Goal: Use online tool/utility: Utilize a website feature to perform a specific function

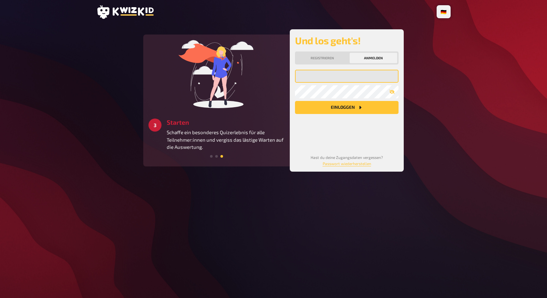
click at [352, 71] on input "email" at bounding box center [347, 76] width 104 height 13
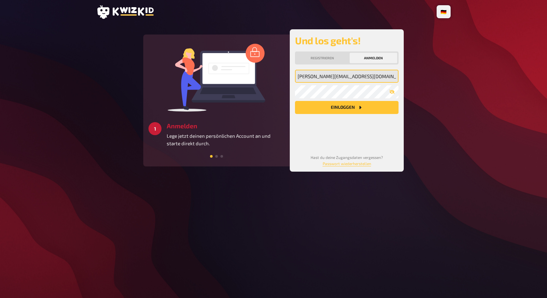
type input "[PERSON_NAME][EMAIL_ADDRESS][DOMAIN_NAME]"
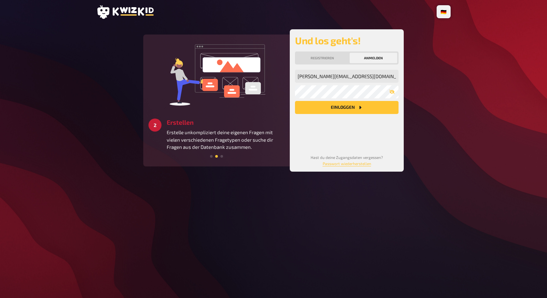
click at [344, 115] on div "[PERSON_NAME][EMAIL_ADDRESS][DOMAIN_NAME] [PERSON_NAME] Emailadresse Mein Passw…" at bounding box center [347, 107] width 104 height 74
click at [346, 111] on button "Einloggen" at bounding box center [347, 107] width 104 height 13
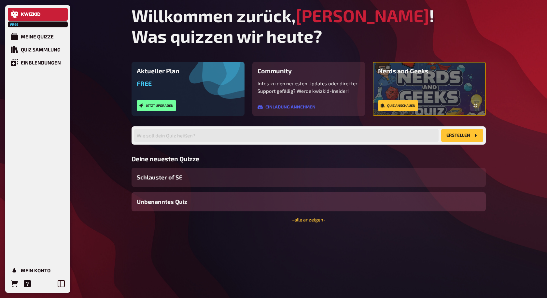
click at [209, 201] on div "Unbenanntes Quiz" at bounding box center [309, 201] width 354 height 19
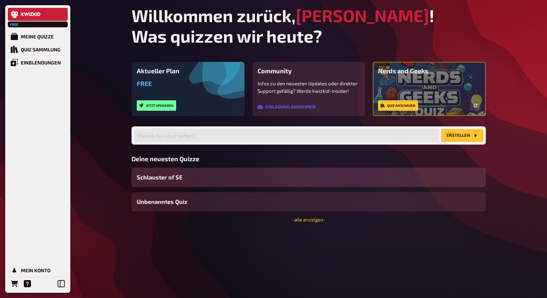
click at [198, 175] on div "Schlauster of SE" at bounding box center [309, 177] width 354 height 19
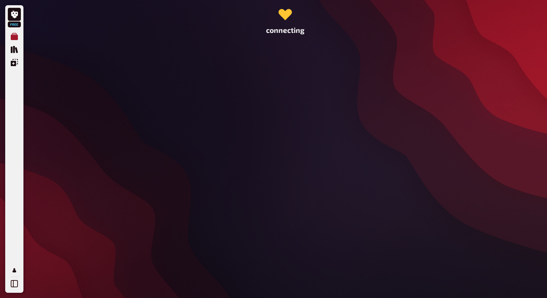
click at [17, 38] on icon "Meine Quizze" at bounding box center [14, 36] width 7 height 7
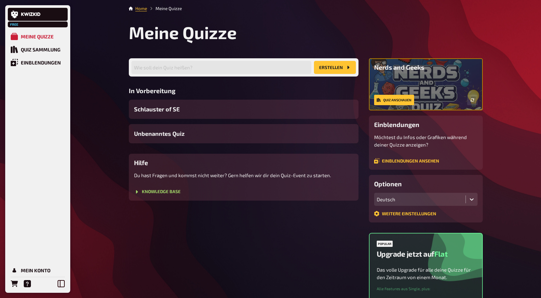
click at [114, 93] on div "Free Meine Quizze Quiz Sammlung Einblendungen Mein Konto Home Meine Quizze Mein…" at bounding box center [270, 194] width 541 height 388
click at [49, 48] on div "Quiz Sammlung" at bounding box center [41, 50] width 40 height 6
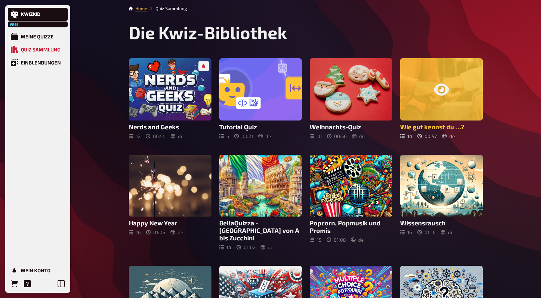
click at [446, 99] on div at bounding box center [441, 89] width 83 height 62
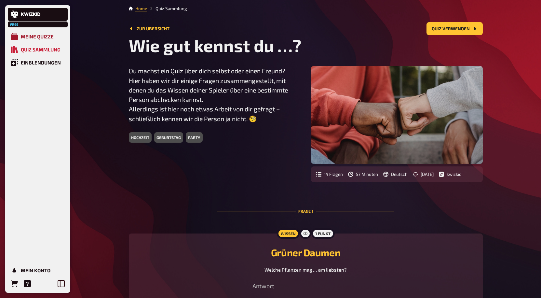
click at [29, 34] on div "Meine Quizze" at bounding box center [37, 37] width 33 height 6
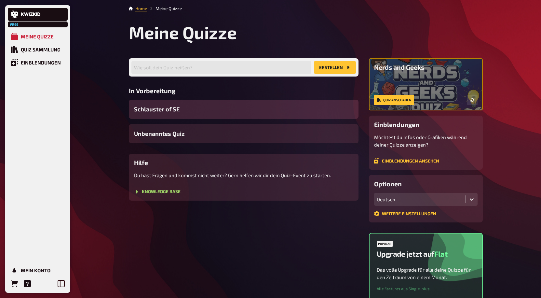
click at [205, 110] on div "Schlauster of SE" at bounding box center [244, 109] width 230 height 19
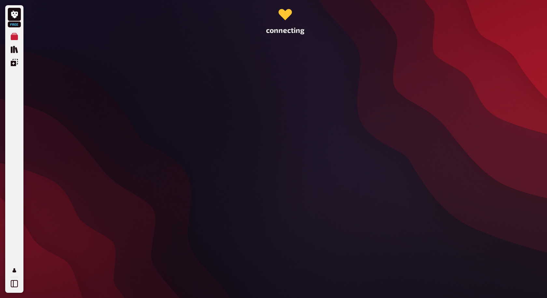
click at [288, 125] on div "connecting" at bounding box center [285, 149] width 365 height 298
click at [14, 283] on icon at bounding box center [14, 283] width 7 height 7
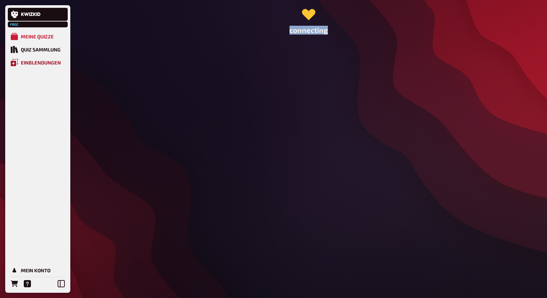
click at [43, 63] on div "Einblendungen" at bounding box center [41, 63] width 40 height 6
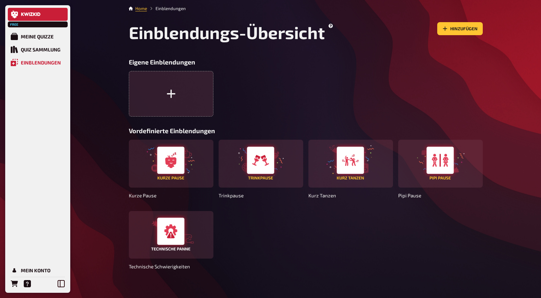
click at [27, 17] on link at bounding box center [38, 14] width 60 height 13
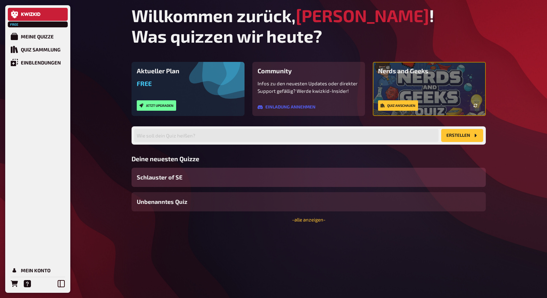
click at [193, 178] on div "Schlauster of SE" at bounding box center [309, 177] width 354 height 19
